Goal: Task Accomplishment & Management: Complete application form

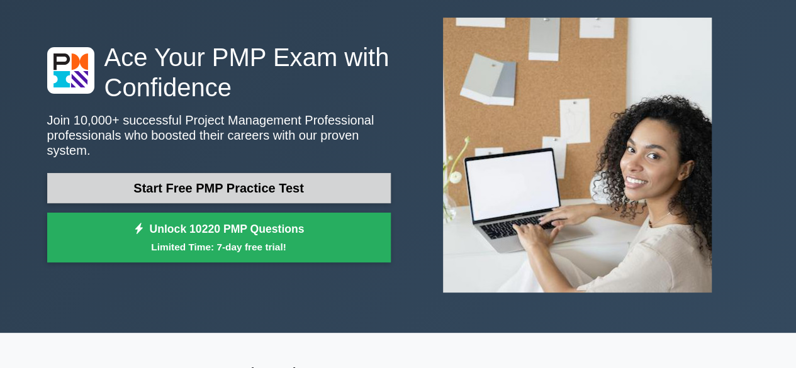
click at [246, 173] on link "Start Free PMP Practice Test" at bounding box center [219, 188] width 344 height 30
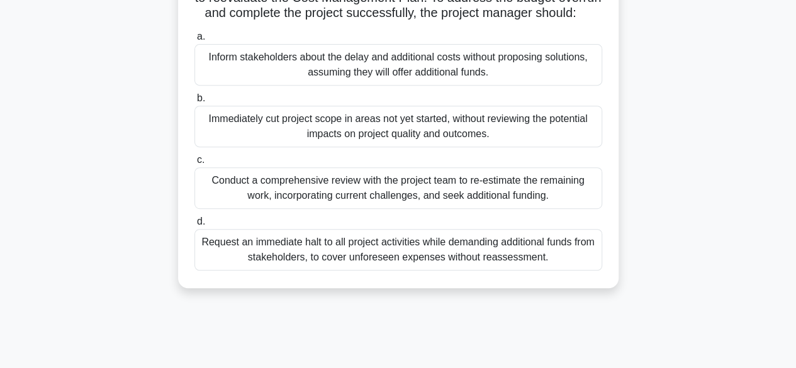
scroll to position [312, 0]
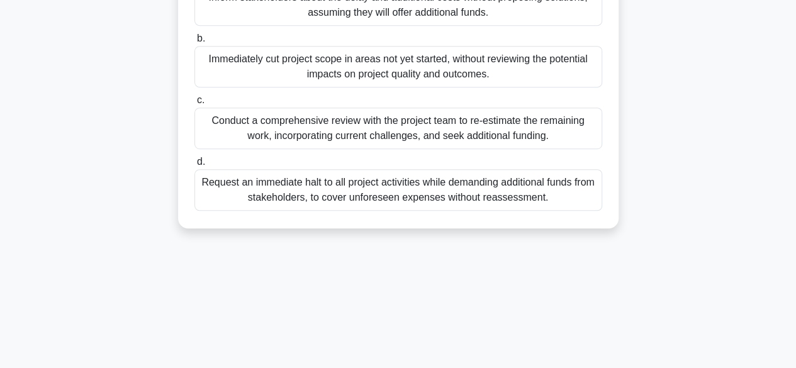
click at [368, 149] on div "Conduct a comprehensive review with the project team to re-estimate the remaini…" at bounding box center [398, 129] width 408 height 42
click at [194, 104] on input "c. Conduct a comprehensive review with the project team to re-estimate the rema…" at bounding box center [194, 100] width 0 height 8
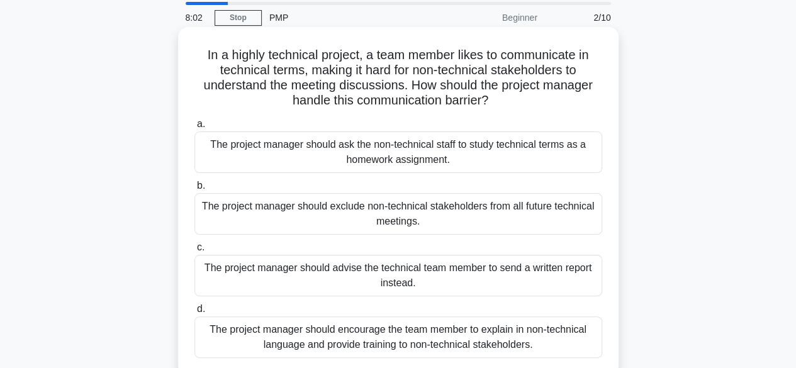
scroll to position [63, 0]
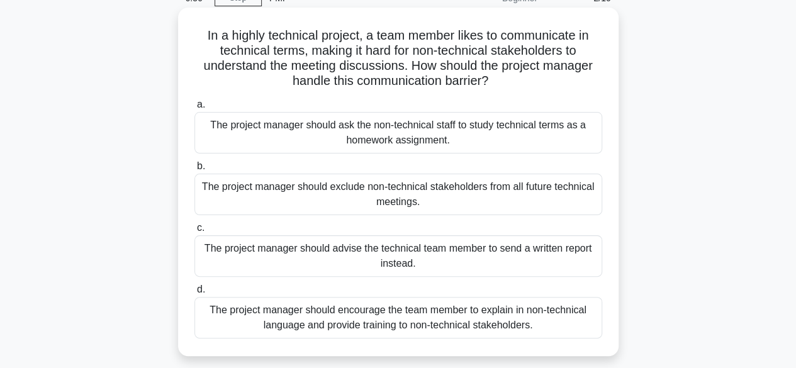
click at [461, 320] on div "The project manager should encourage the team member to explain in non-technica…" at bounding box center [398, 318] width 408 height 42
click at [194, 294] on input "d. The project manager should encourage the team member to explain in non-techn…" at bounding box center [194, 290] width 0 height 8
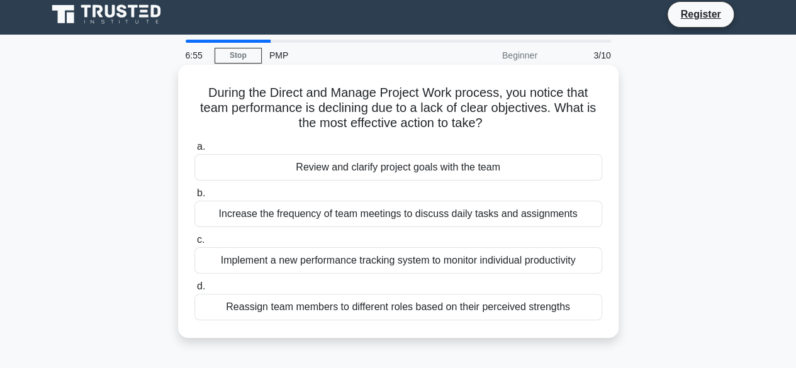
scroll to position [0, 0]
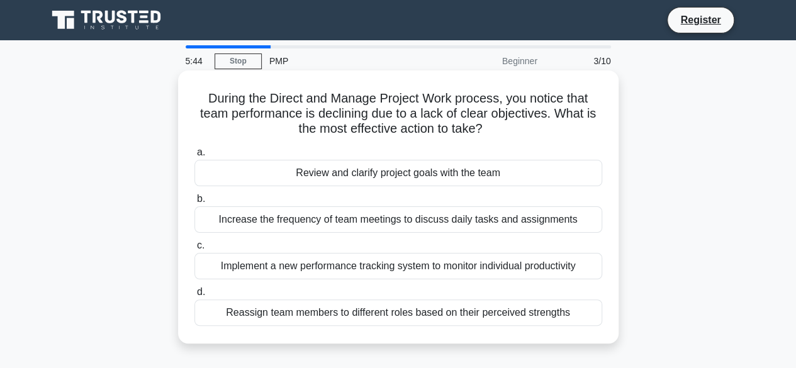
click at [441, 221] on div "Increase the frequency of team meetings to discuss daily tasks and assignments" at bounding box center [398, 219] width 408 height 26
click at [194, 203] on input "b. Increase the frequency of team meetings to discuss daily tasks and assignmen…" at bounding box center [194, 199] width 0 height 8
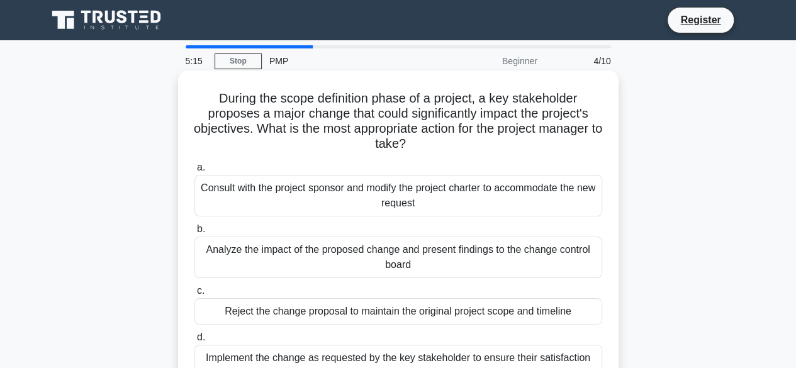
scroll to position [63, 0]
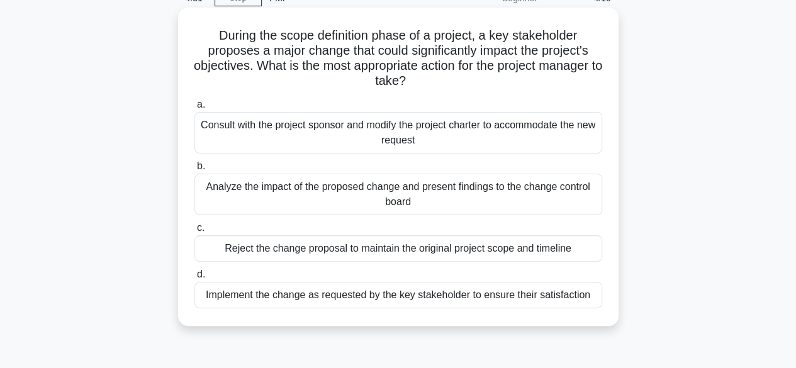
click at [342, 206] on div "Analyze the impact of the proposed change and present findings to the change co…" at bounding box center [398, 195] width 408 height 42
click at [194, 171] on input "b. Analyze the impact of the proposed change and present findings to the change…" at bounding box center [194, 166] width 0 height 8
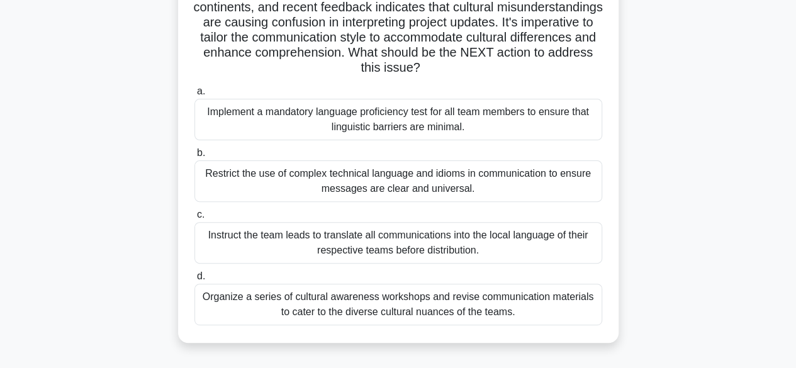
scroll to position [126, 0]
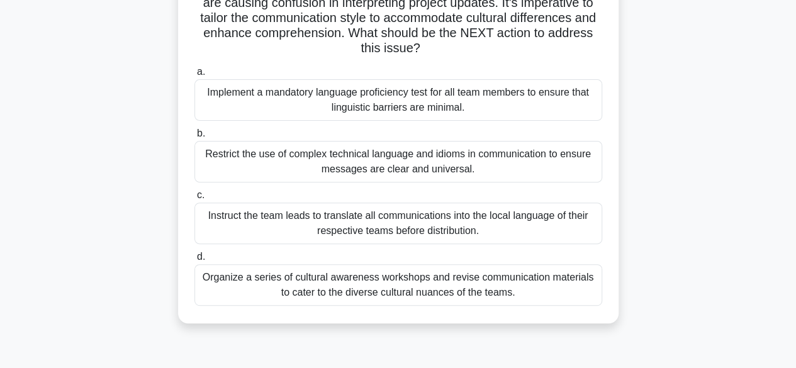
click at [379, 217] on div "Instruct the team leads to translate all communications into the local language…" at bounding box center [398, 224] width 408 height 42
click at [194, 200] on input "c. Instruct the team leads to translate all communications into the local langu…" at bounding box center [194, 195] width 0 height 8
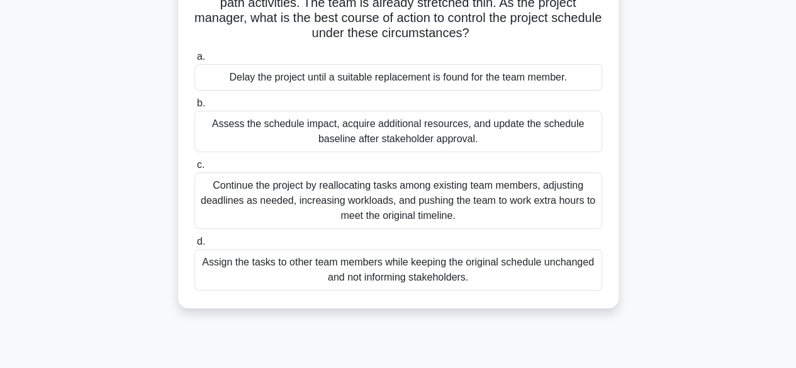
click at [308, 139] on div "Assess the schedule impact, acquire additional resources, and update the schedu…" at bounding box center [398, 132] width 408 height 42
click at [194, 108] on input "b. Assess the schedule impact, acquire additional resources, and update the sch…" at bounding box center [194, 103] width 0 height 8
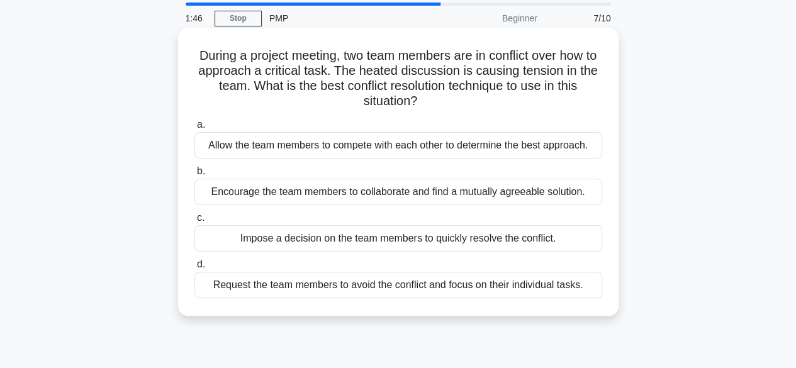
scroll to position [63, 0]
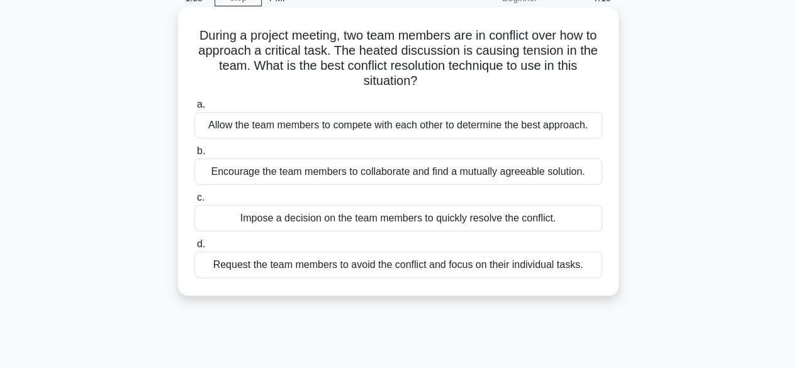
click at [442, 172] on div "Encourage the team members to collaborate and find a mutually agreeable solutio…" at bounding box center [398, 172] width 408 height 26
click at [194, 155] on input "b. Encourage the team members to collaborate and find a mutually agreeable solu…" at bounding box center [194, 151] width 0 height 8
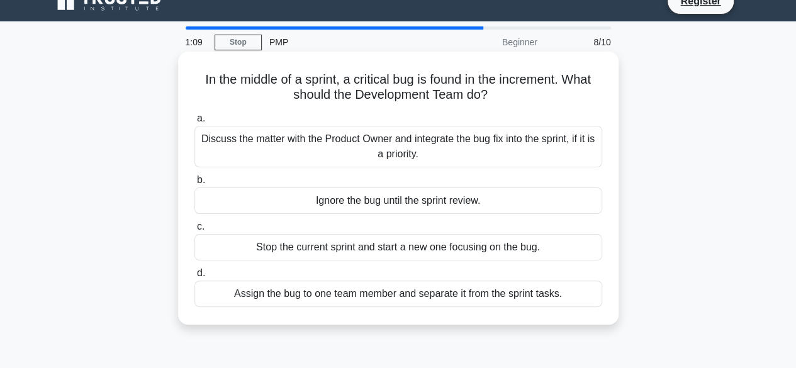
scroll to position [0, 0]
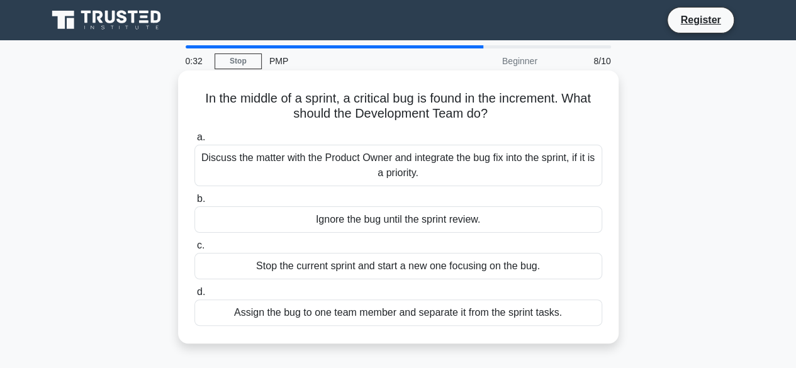
click at [412, 309] on div "Assign the bug to one team member and separate it from the sprint tasks." at bounding box center [398, 313] width 408 height 26
click at [194, 296] on input "d. Assign the bug to one team member and separate it from the sprint tasks." at bounding box center [194, 292] width 0 height 8
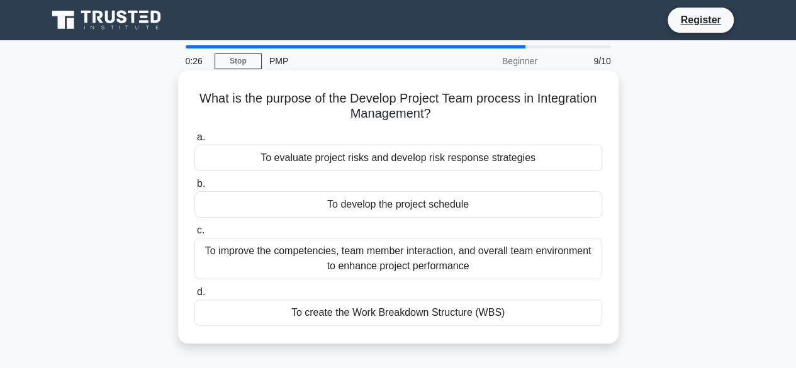
click at [399, 207] on div "To develop the project schedule" at bounding box center [398, 204] width 408 height 26
click at [194, 188] on input "b. To develop the project schedule" at bounding box center [194, 184] width 0 height 8
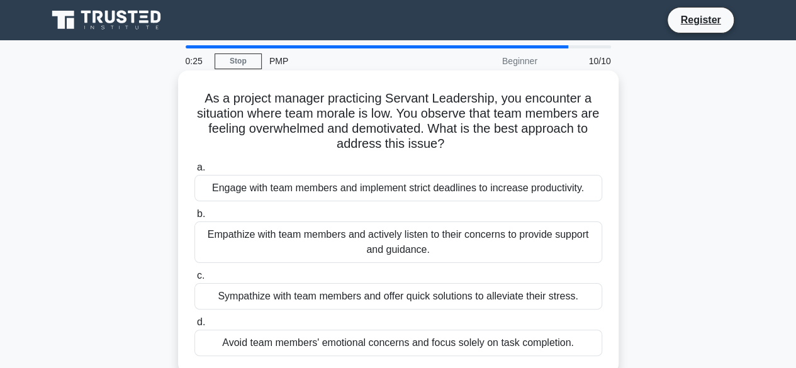
click at [371, 235] on div "Empathize with team members and actively listen to their concerns to provide su…" at bounding box center [398, 243] width 408 height 42
click at [194, 218] on input "b. Empathize with team members and actively listen to their concerns to provide…" at bounding box center [194, 214] width 0 height 8
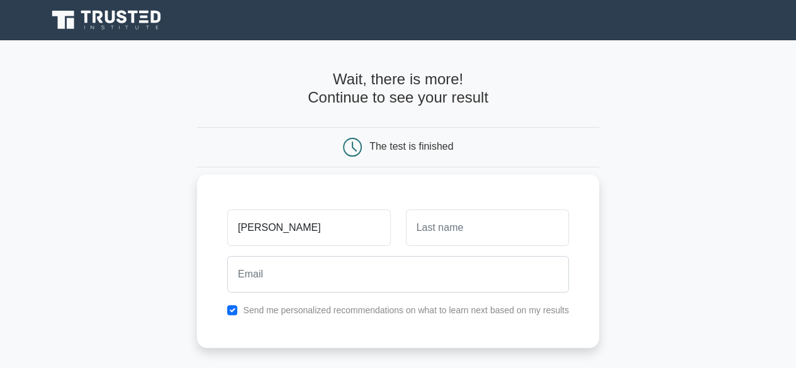
type input "Siva"
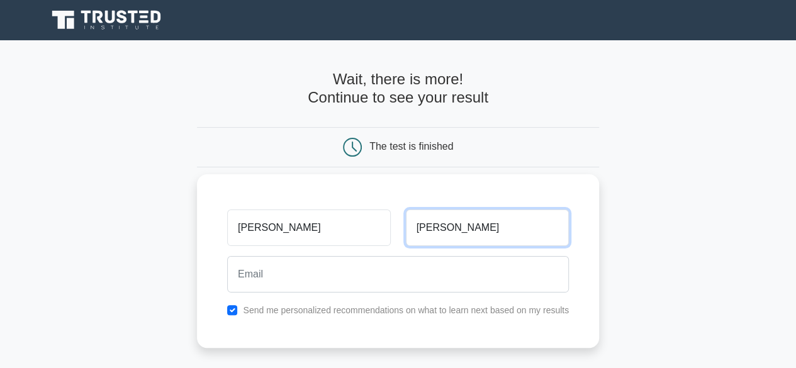
type input "Kumar"
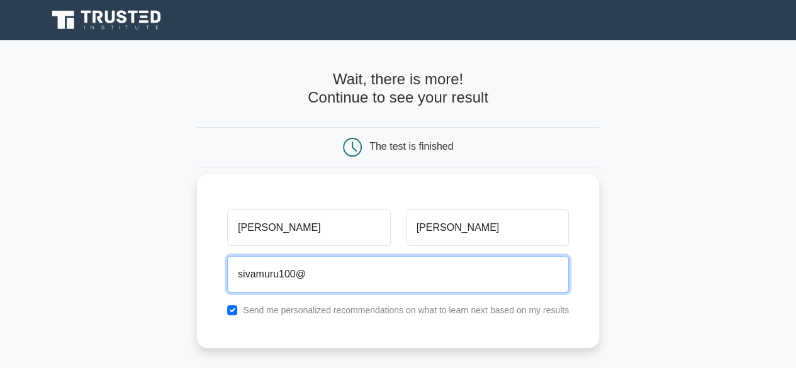
type input "sivamuru100@gmail.com"
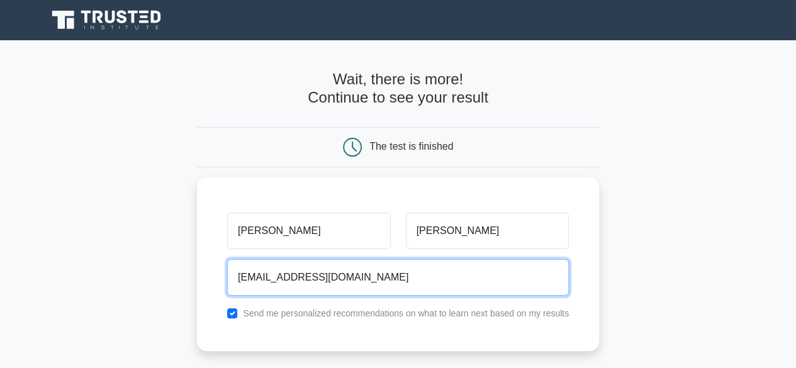
scroll to position [126, 0]
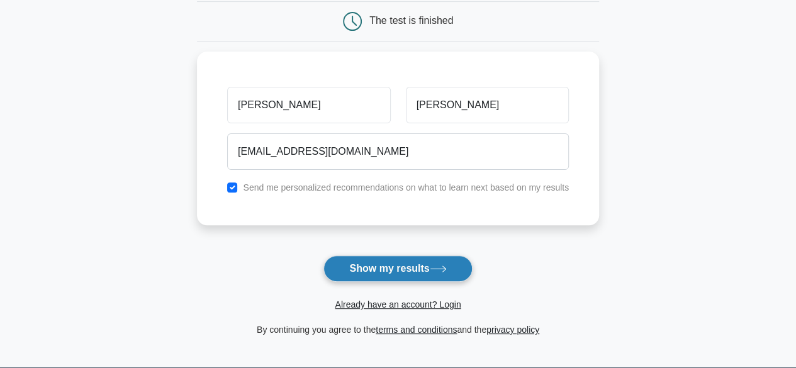
click at [412, 267] on button "Show my results" at bounding box center [398, 269] width 149 height 26
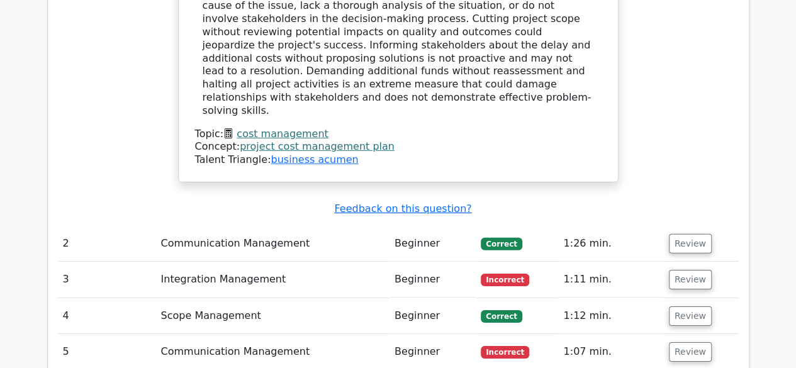
scroll to position [1888, 0]
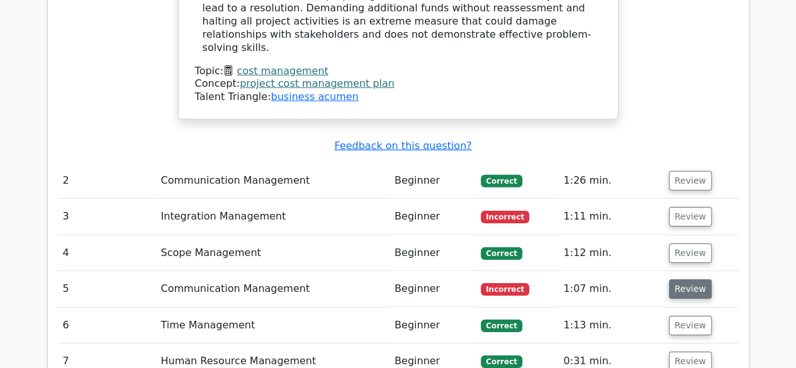
click at [673, 279] on button "Review" at bounding box center [690, 289] width 43 height 20
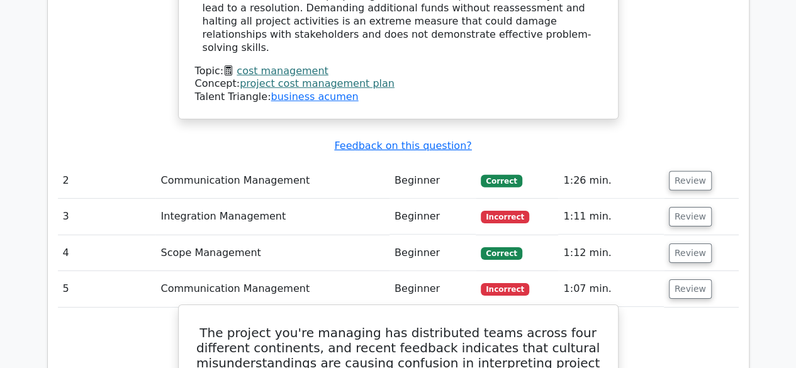
scroll to position [1825, 0]
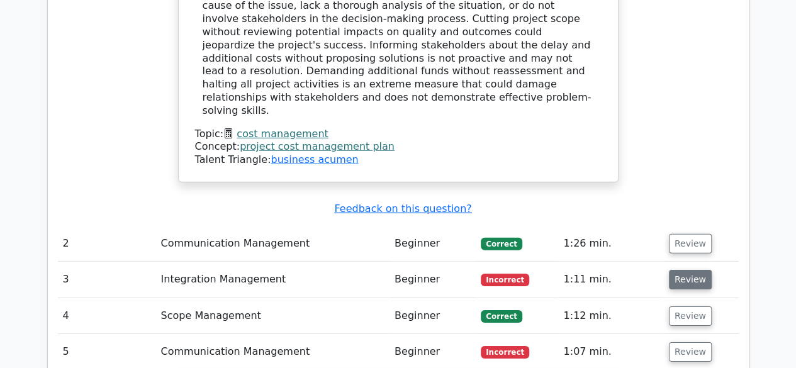
click at [677, 270] on button "Review" at bounding box center [690, 280] width 43 height 20
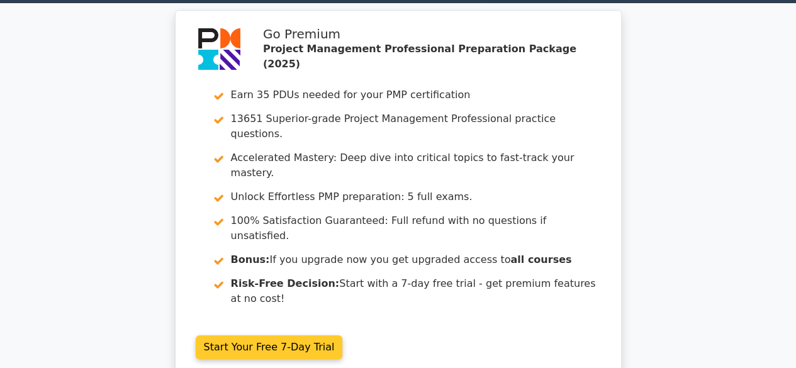
scroll to position [0, 0]
